Goal: Download file/media

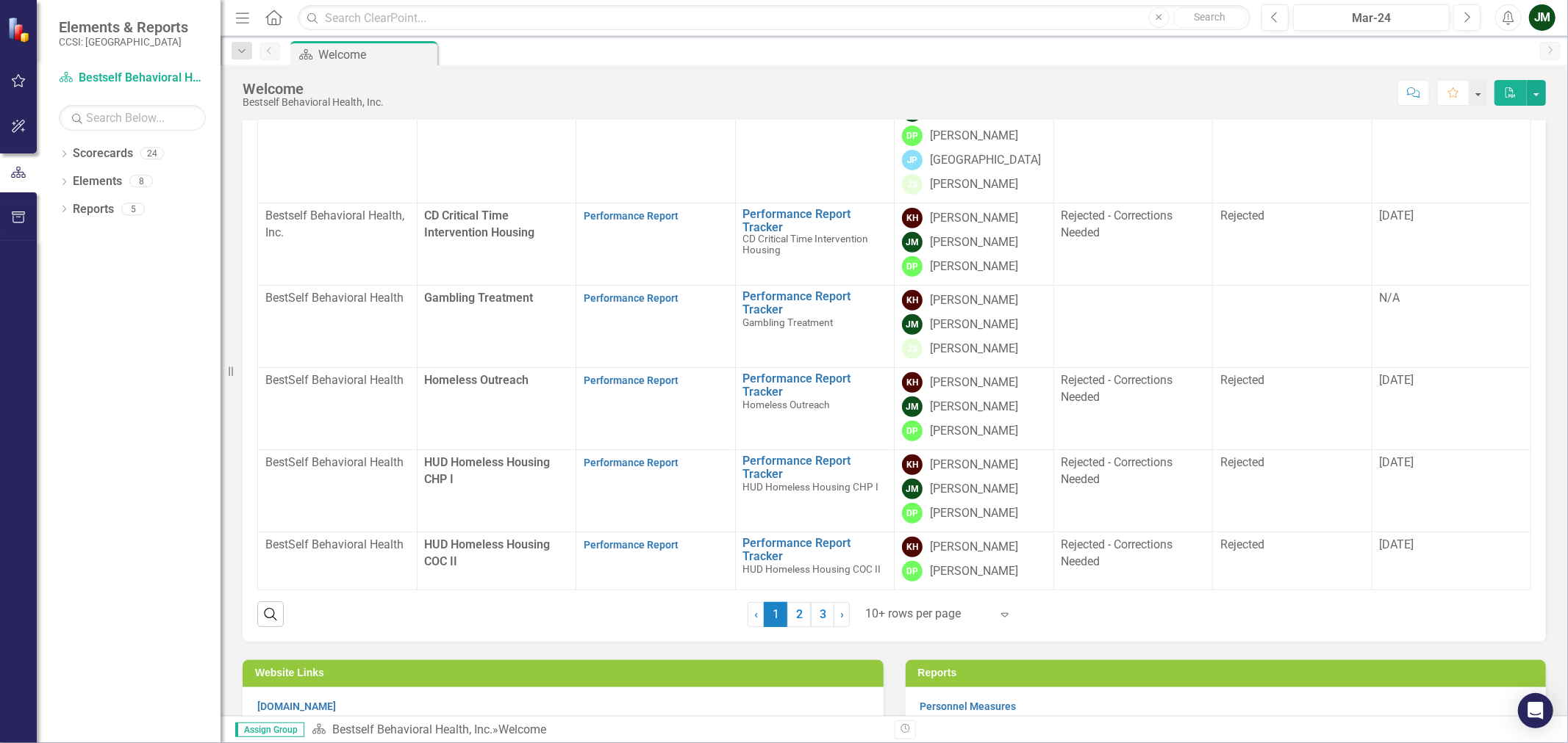
scroll to position [408, 0]
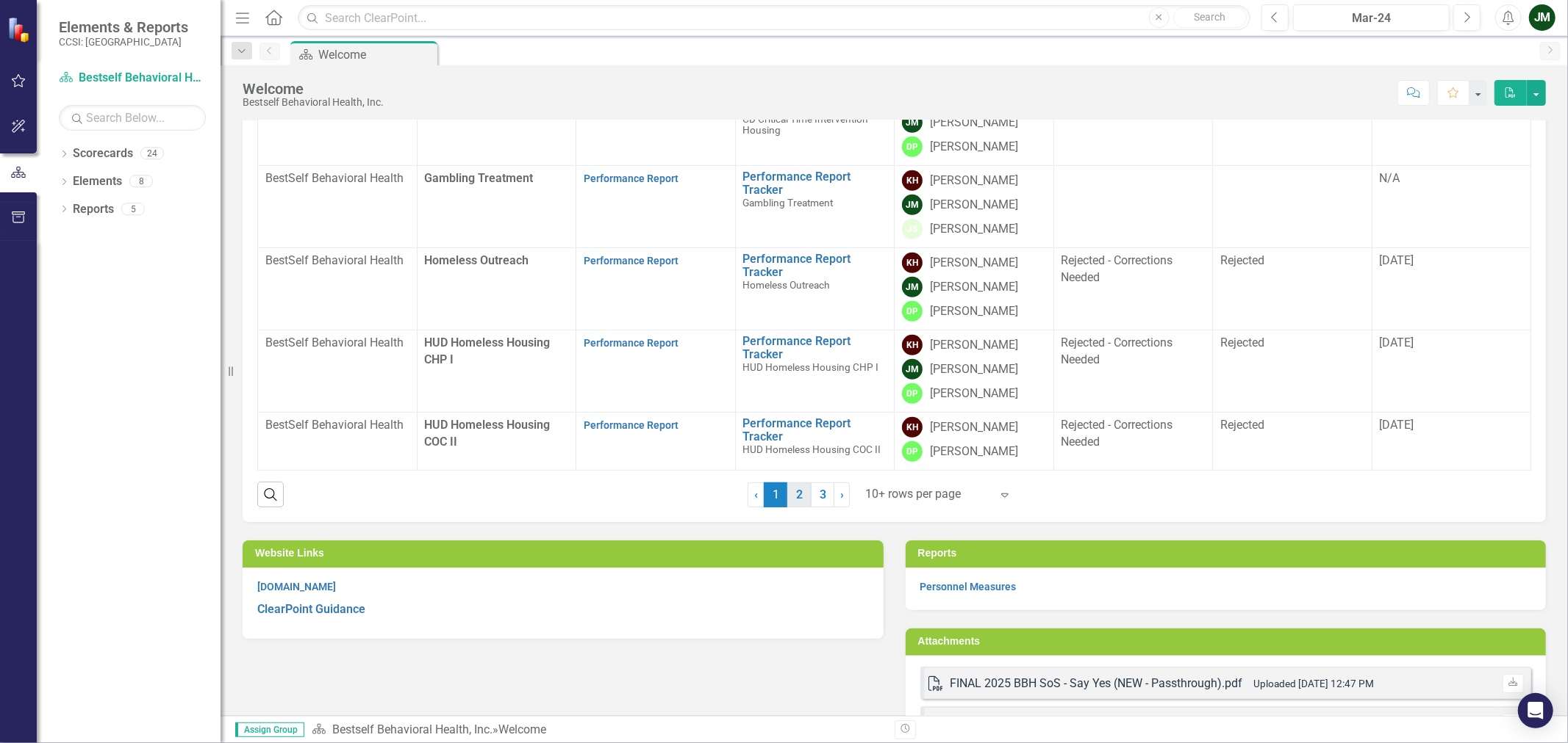
click at [801, 492] on link "2" at bounding box center [799, 495] width 23 height 25
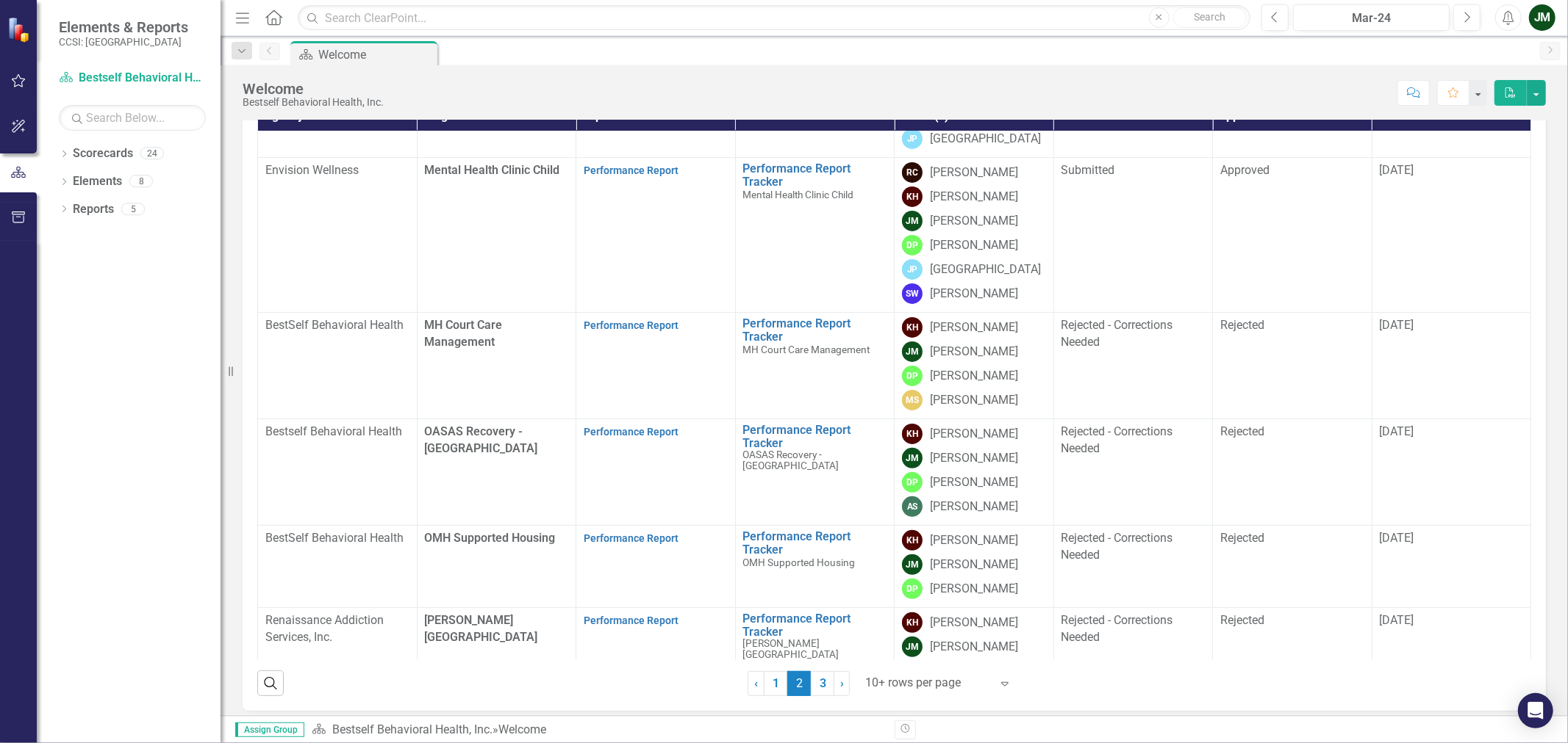
scroll to position [245, 0]
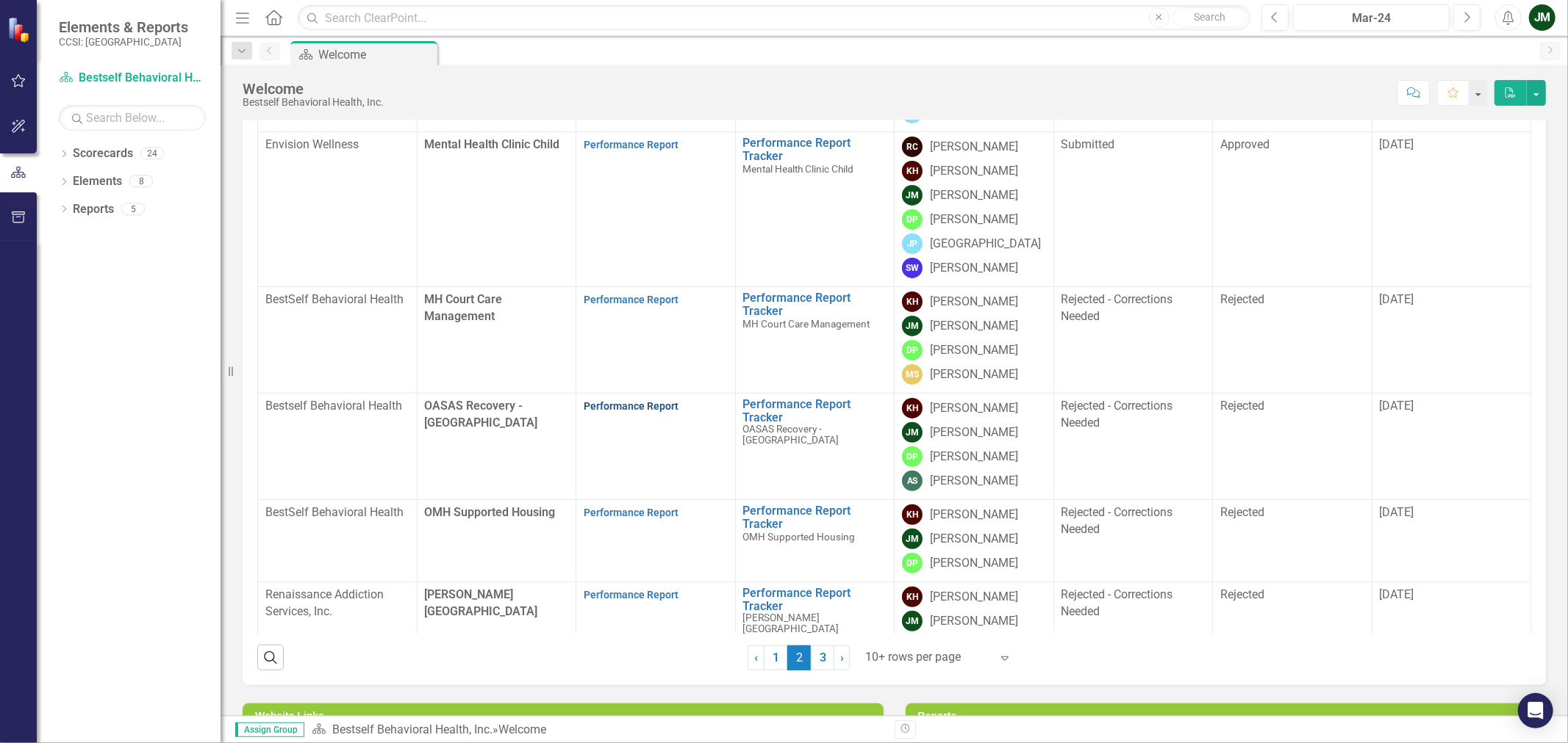
click at [612, 404] on link "Performance Report" at bounding box center [631, 405] width 94 height 12
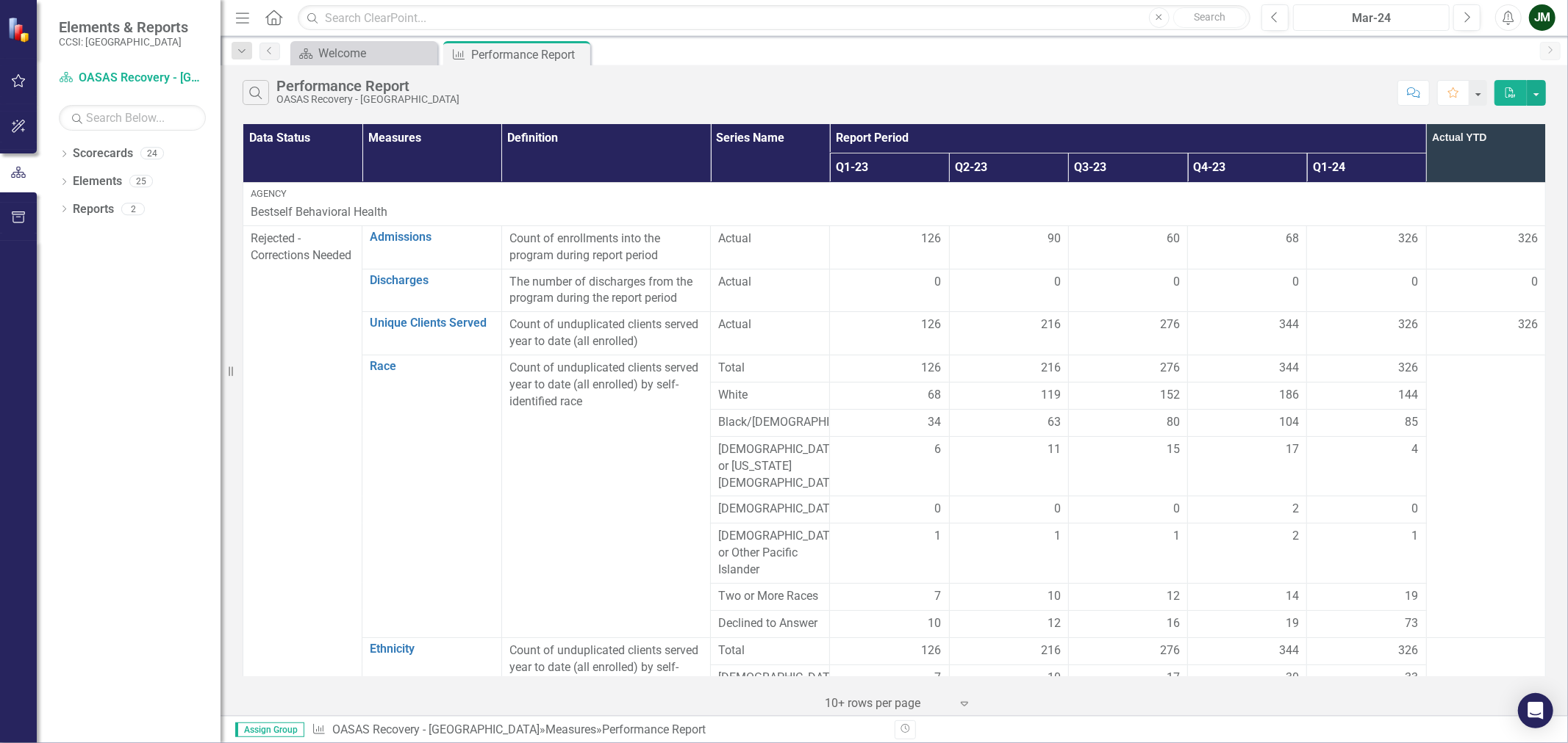
click at [1419, 24] on div "Mar-24" at bounding box center [1371, 19] width 146 height 18
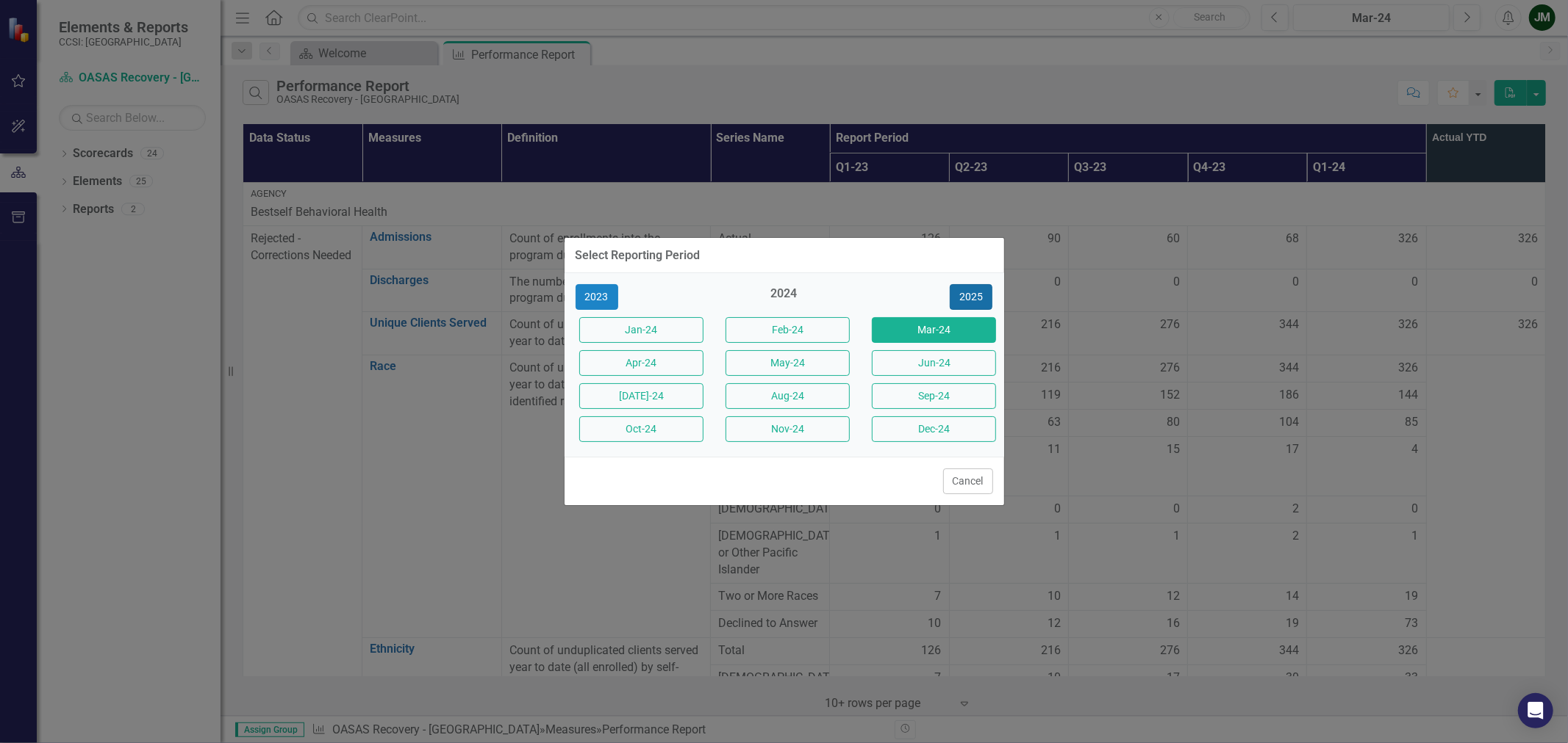
click at [967, 296] on button "2025" at bounding box center [971, 297] width 43 height 26
click at [888, 394] on button "Sep-25" at bounding box center [933, 396] width 124 height 26
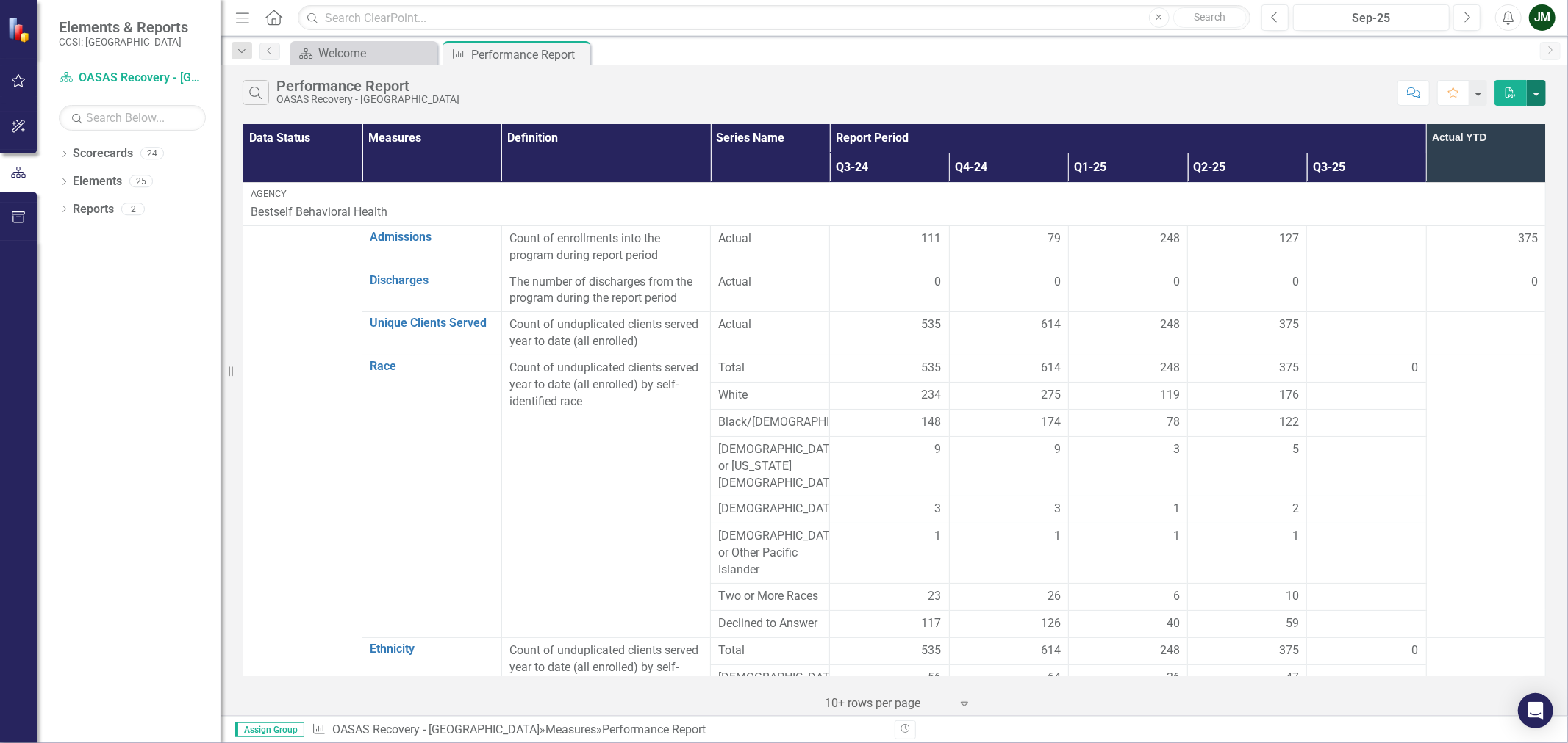
click at [1533, 96] on button "button" at bounding box center [1536, 93] width 19 height 26
click at [1522, 145] on link "Excel Export to Excel" at bounding box center [1487, 147] width 116 height 28
click at [349, 52] on div "Welcome" at bounding box center [366, 53] width 97 height 19
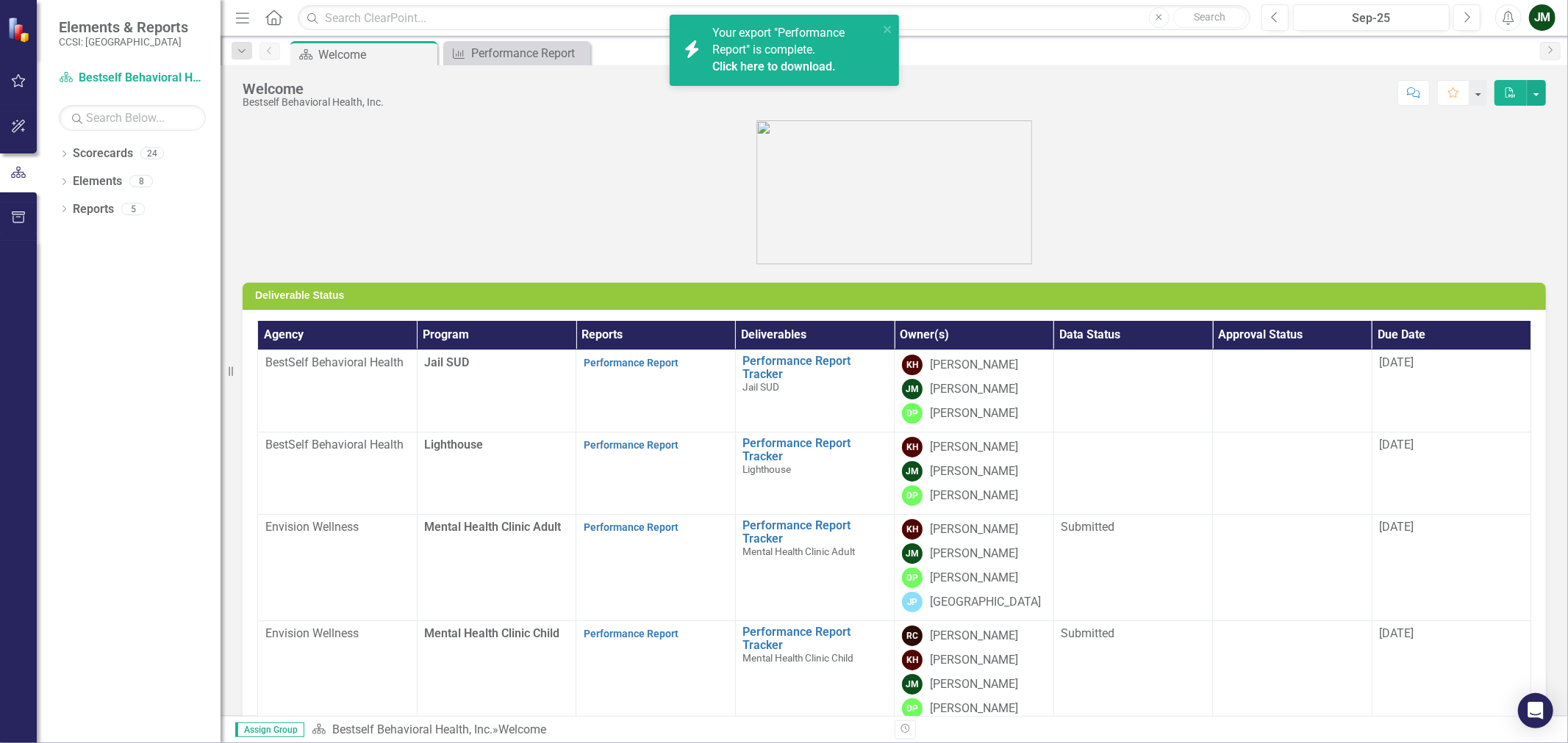
click at [794, 69] on link "Click here to download." at bounding box center [774, 67] width 124 height 14
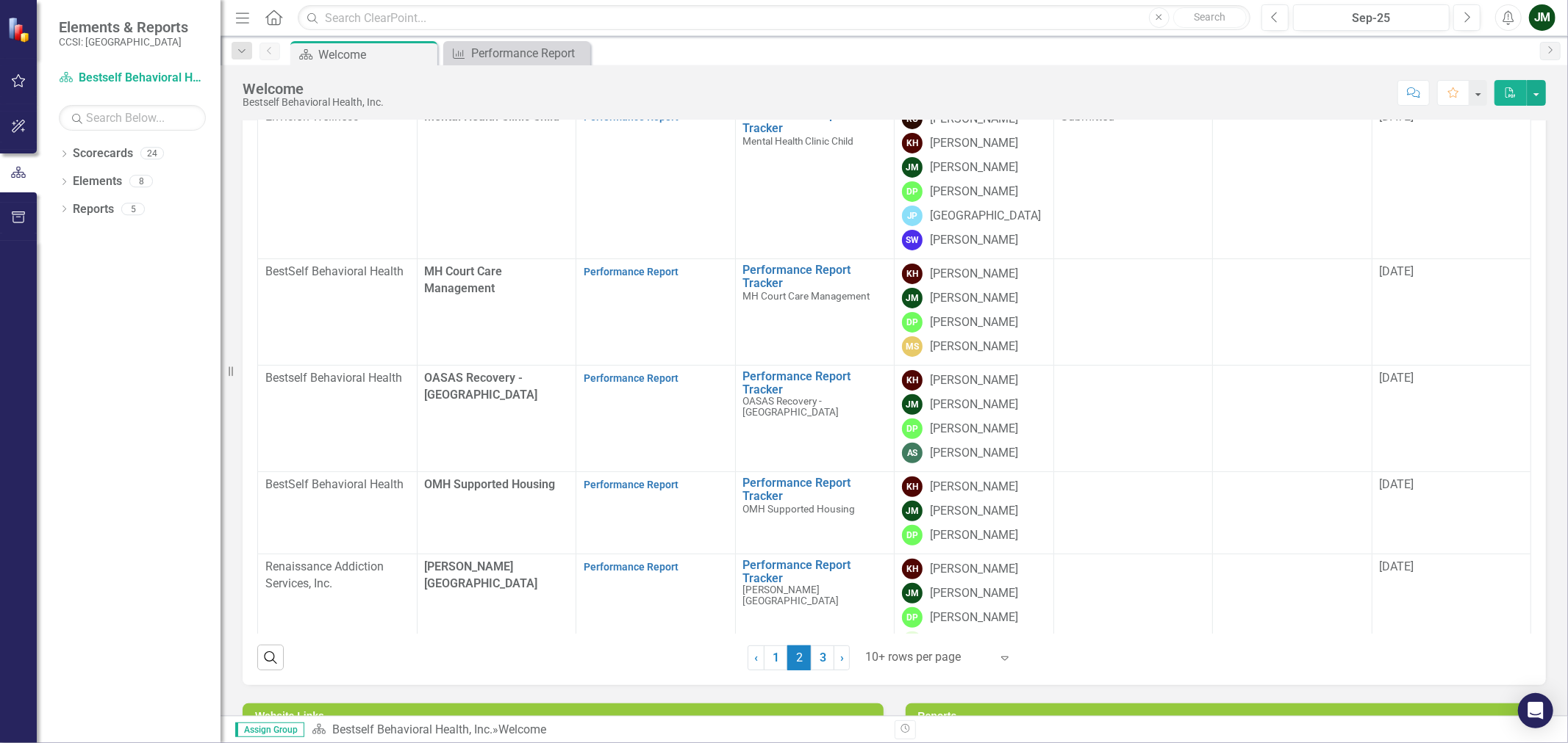
scroll to position [278, 0]
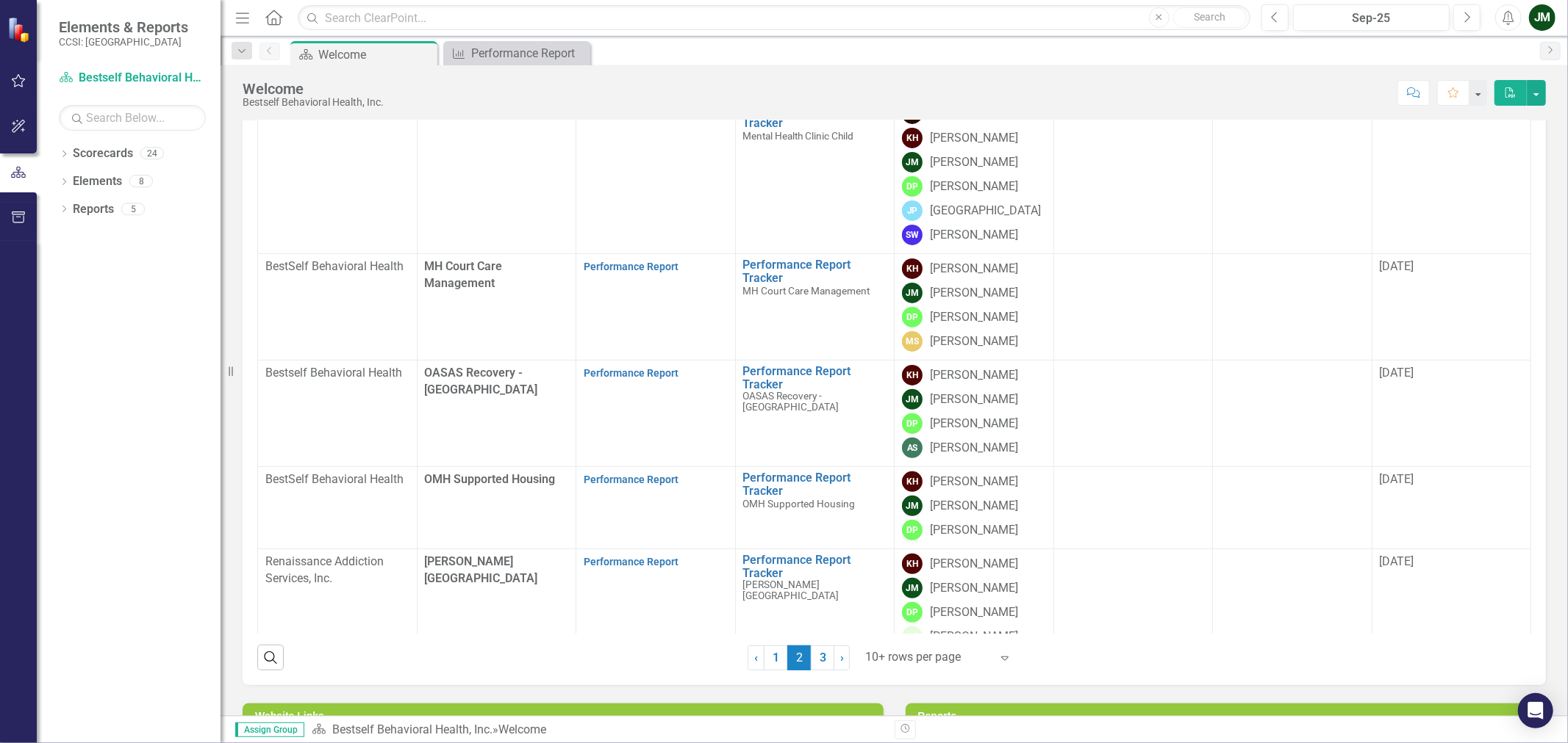
drag, startPoint x: 766, startPoint y: 650, endPoint x: 766, endPoint y: 634, distance: 16.0
click at [767, 650] on link "1" at bounding box center [776, 658] width 23 height 25
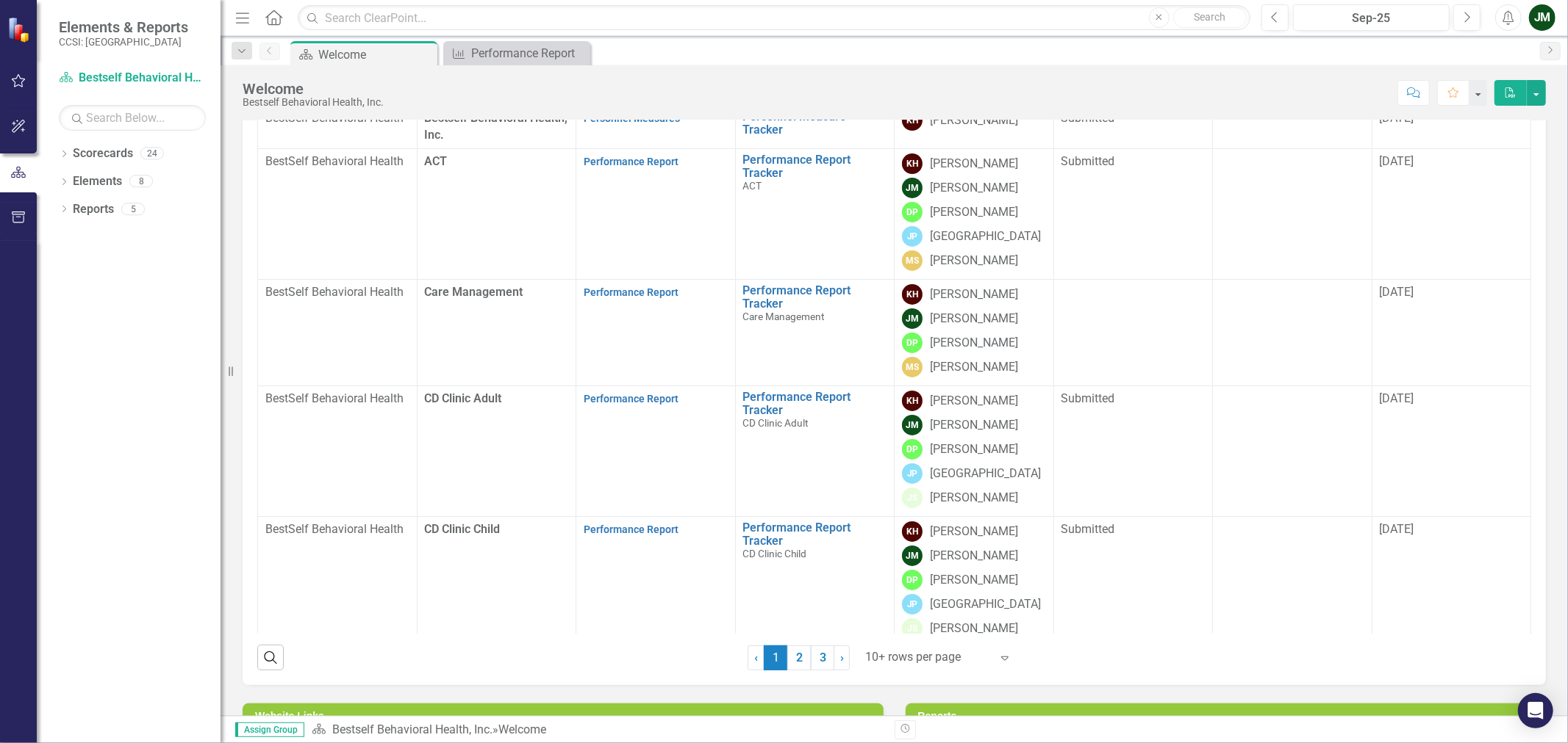
scroll to position [326, 0]
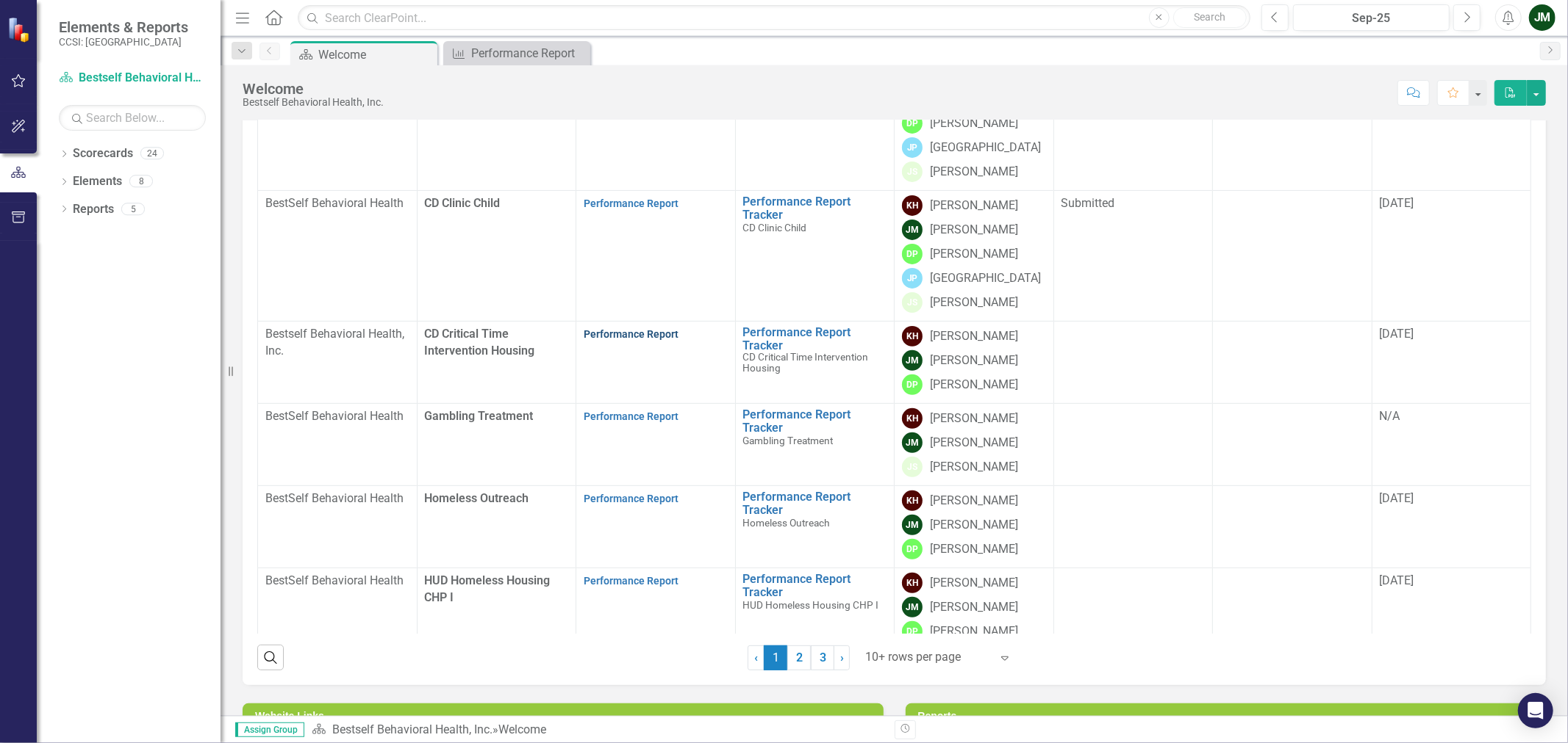
click at [620, 333] on link "Performance Report" at bounding box center [631, 334] width 94 height 12
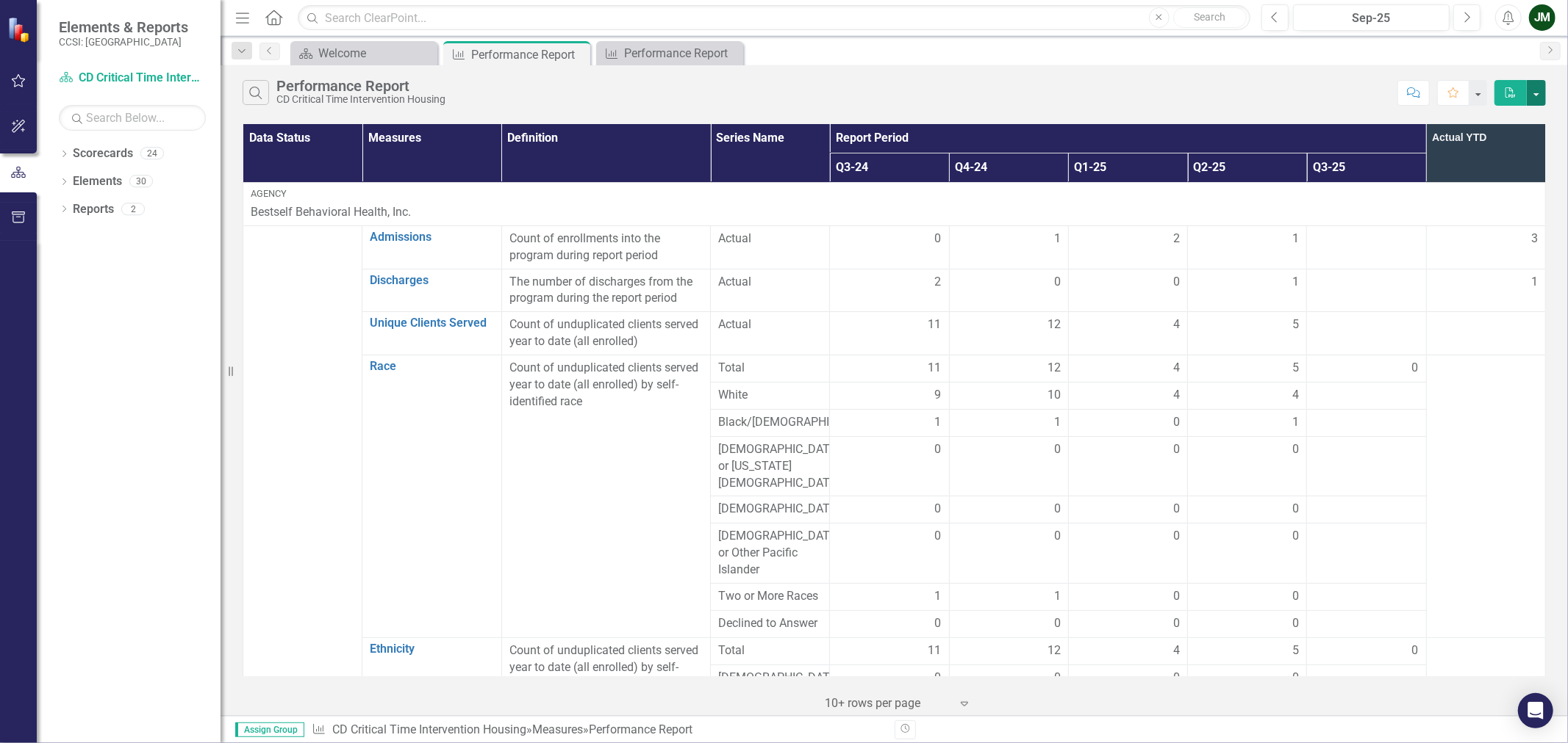
click at [1539, 94] on button "button" at bounding box center [1536, 93] width 19 height 26
click at [1501, 151] on link "Excel Export to Excel" at bounding box center [1487, 147] width 116 height 28
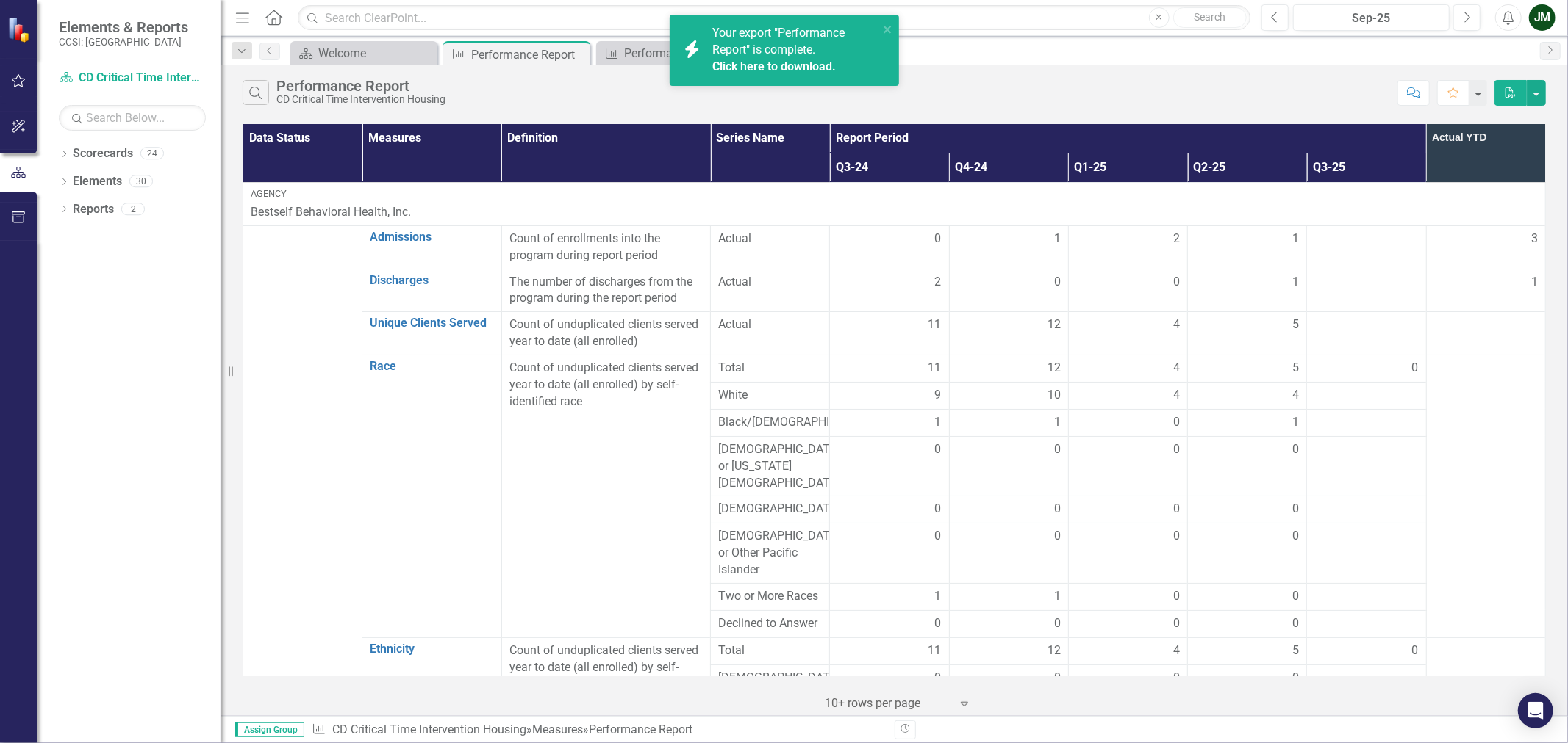
click at [768, 63] on link "Click here to download." at bounding box center [774, 67] width 124 height 14
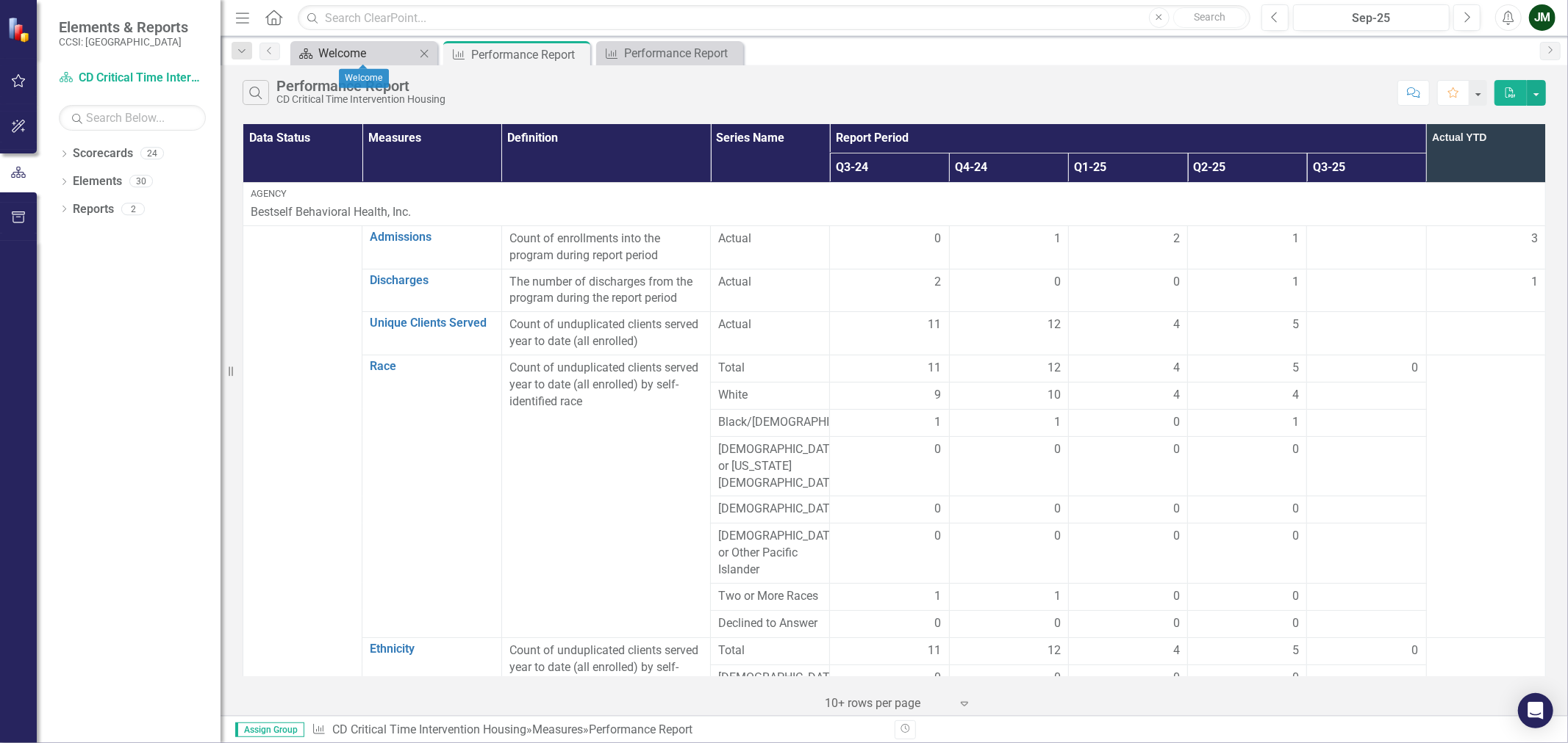
click at [372, 54] on div "Welcome" at bounding box center [366, 53] width 97 height 19
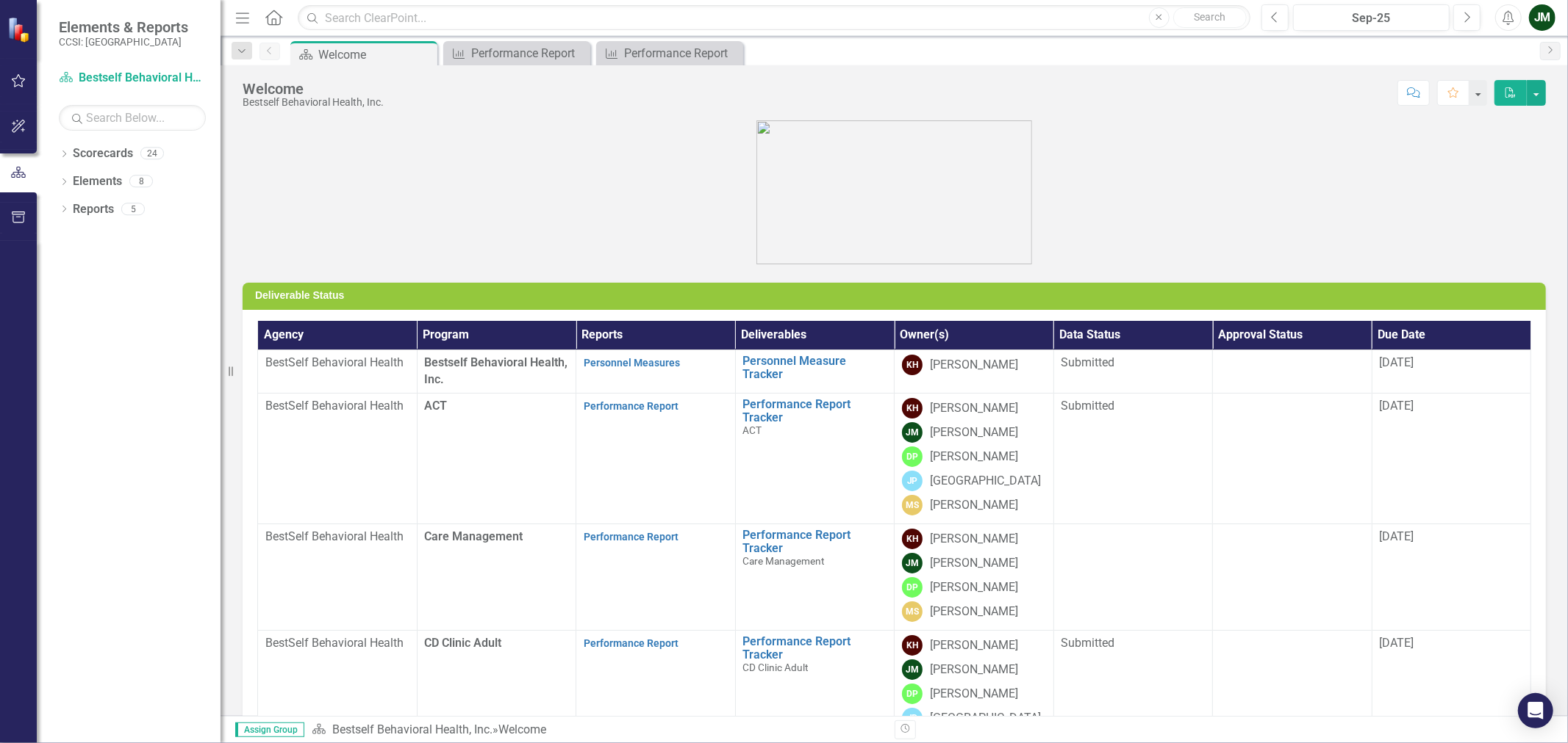
click at [1544, 11] on div "JM" at bounding box center [1542, 18] width 27 height 27
click at [1493, 182] on link "Logout Log Out" at bounding box center [1497, 185] width 116 height 28
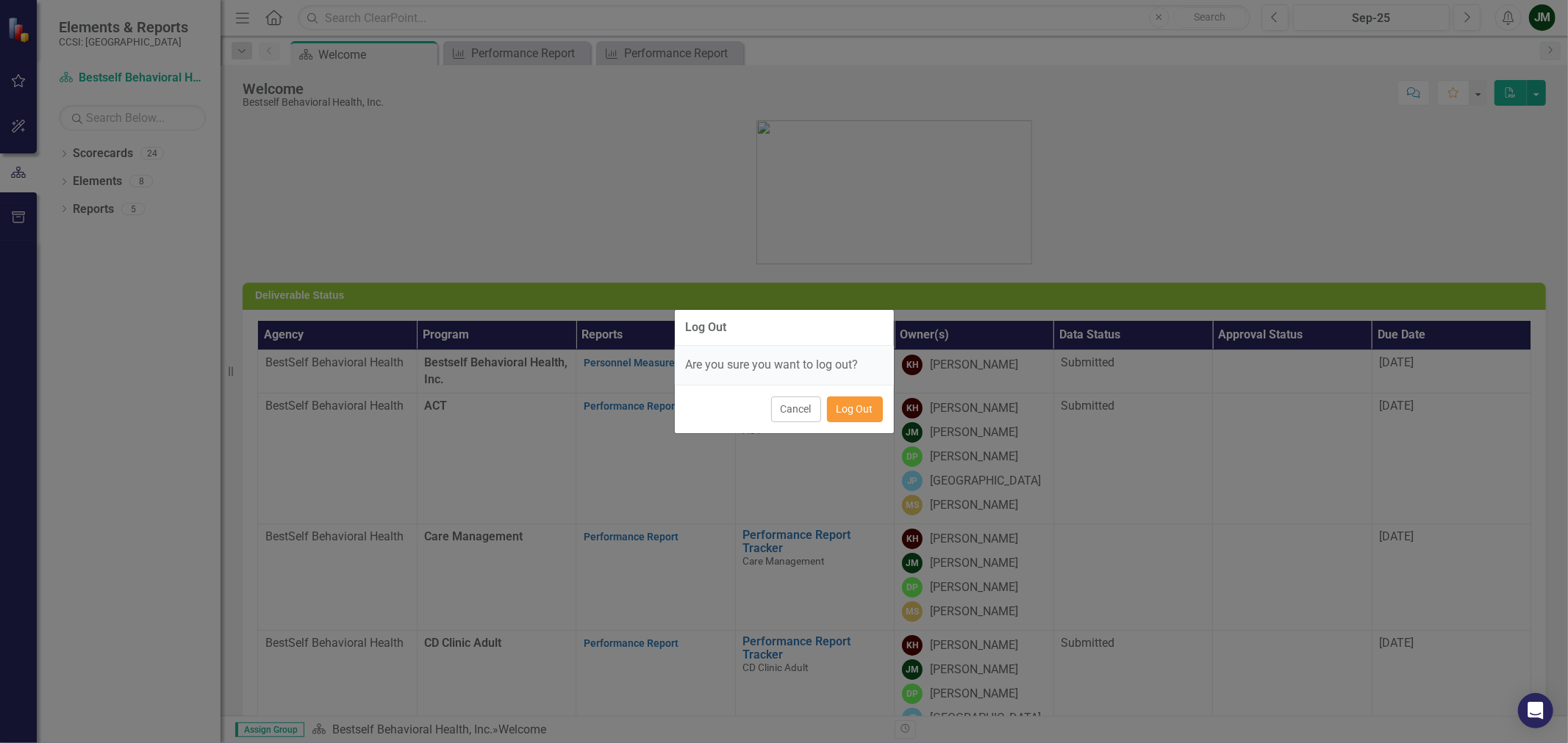
click at [866, 408] on button "Log Out" at bounding box center [855, 409] width 56 height 26
